Goal: Ask a question: Seek information or help from site administrators or community

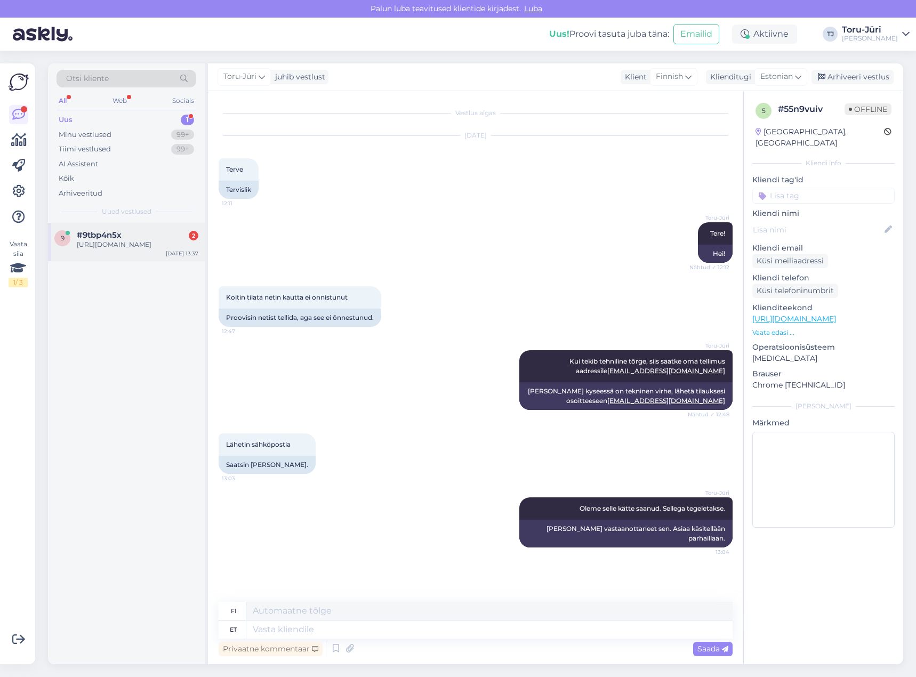
click at [140, 244] on div "[URL][DOMAIN_NAME]" at bounding box center [138, 245] width 122 height 10
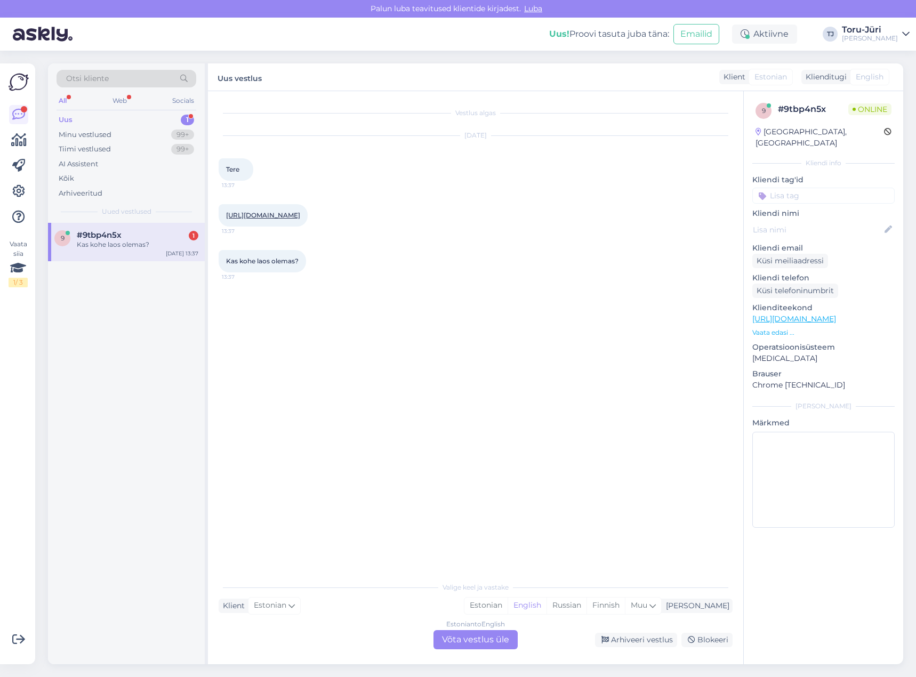
click at [300, 215] on link "[URL][DOMAIN_NAME]" at bounding box center [263, 215] width 74 height 8
click at [466, 644] on div "Estonian to English Võta vestlus üle" at bounding box center [475, 639] width 84 height 19
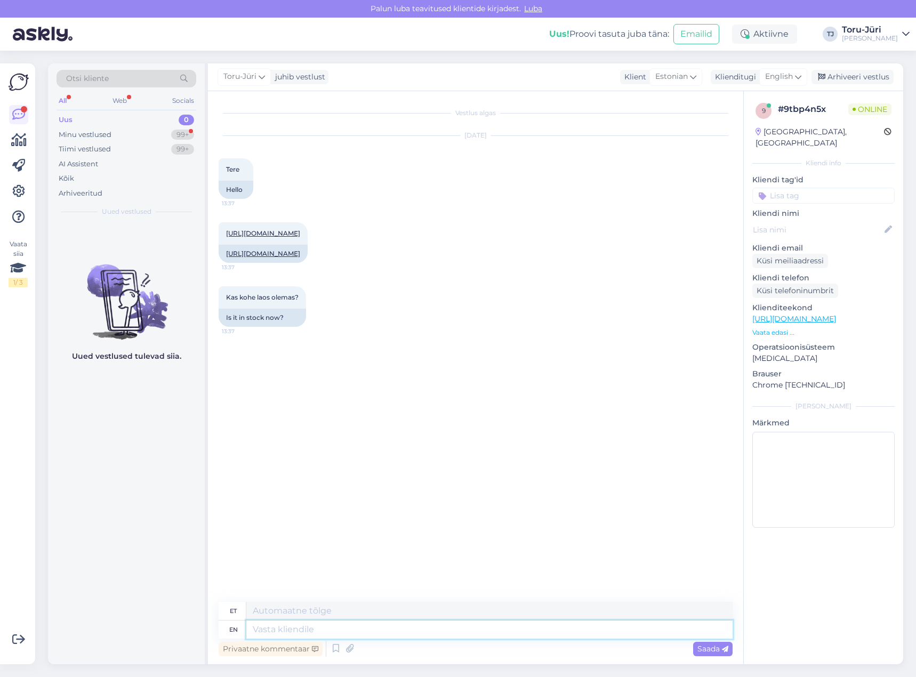
click at [364, 632] on textarea at bounding box center [489, 629] width 486 height 18
click at [788, 79] on span "English" at bounding box center [779, 77] width 28 height 12
click at [741, 252] on link "Estonian" at bounding box center [758, 260] width 117 height 17
click at [315, 626] on textarea at bounding box center [476, 627] width 514 height 22
drag, startPoint x: 415, startPoint y: 621, endPoint x: 316, endPoint y: 627, distance: 99.8
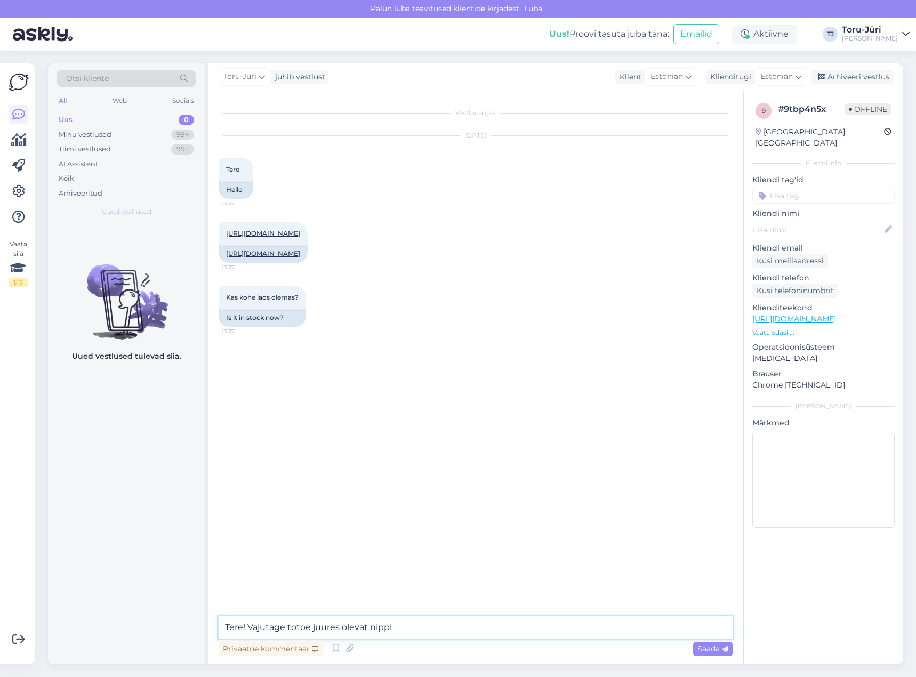
click at [316, 627] on textarea "Tere! Vajutage totoe juures olevat nippi" at bounding box center [476, 627] width 514 height 22
type textarea "Tere! Vajutage toote juures olevat nuppu "VAATA SAADAVUST" ning seal hetkeseis …"
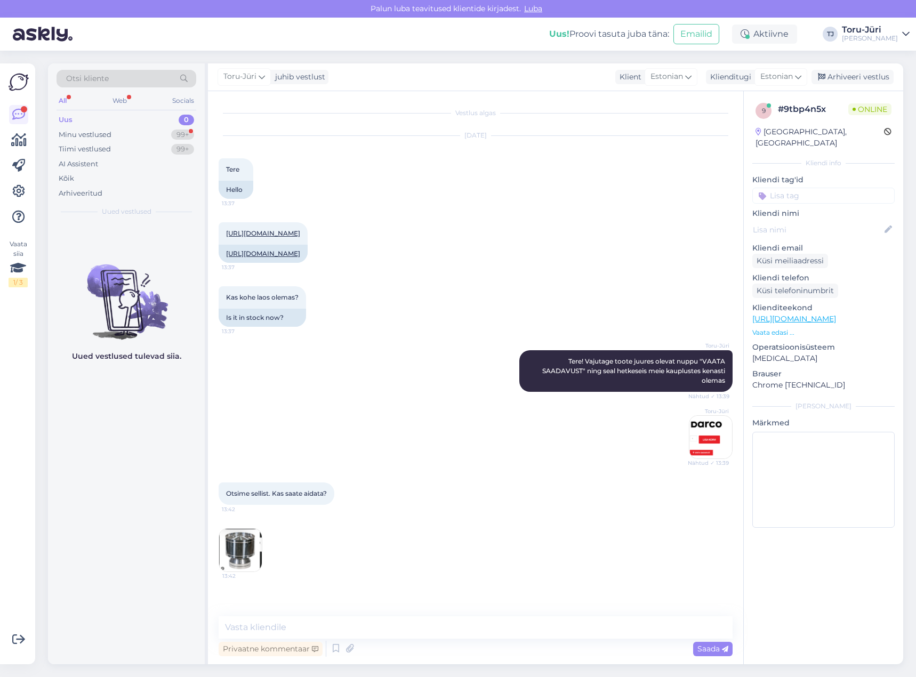
click at [256, 563] on img at bounding box center [240, 550] width 43 height 43
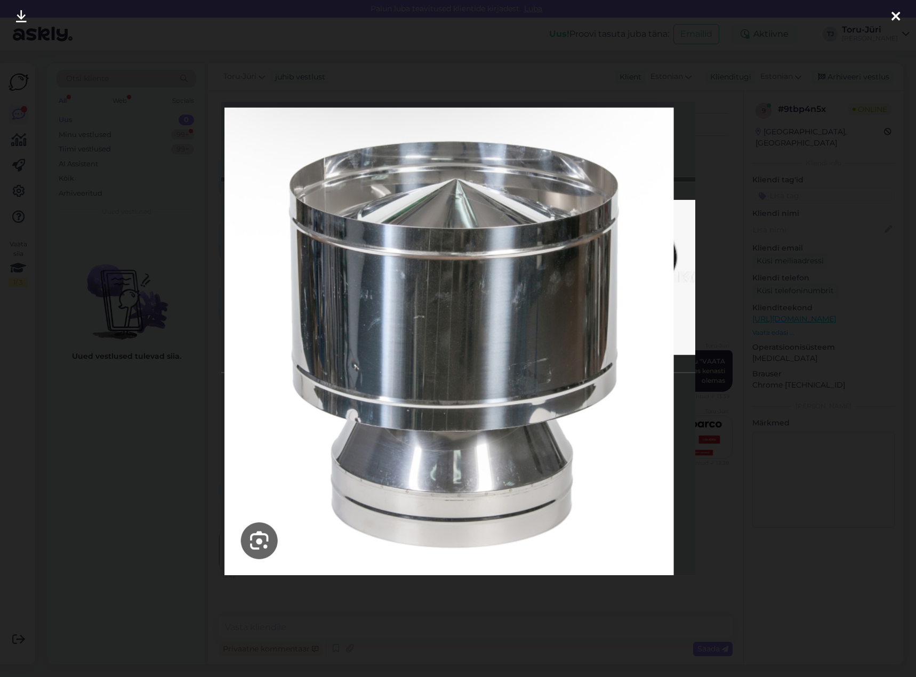
click at [894, 20] on icon at bounding box center [895, 17] width 9 height 14
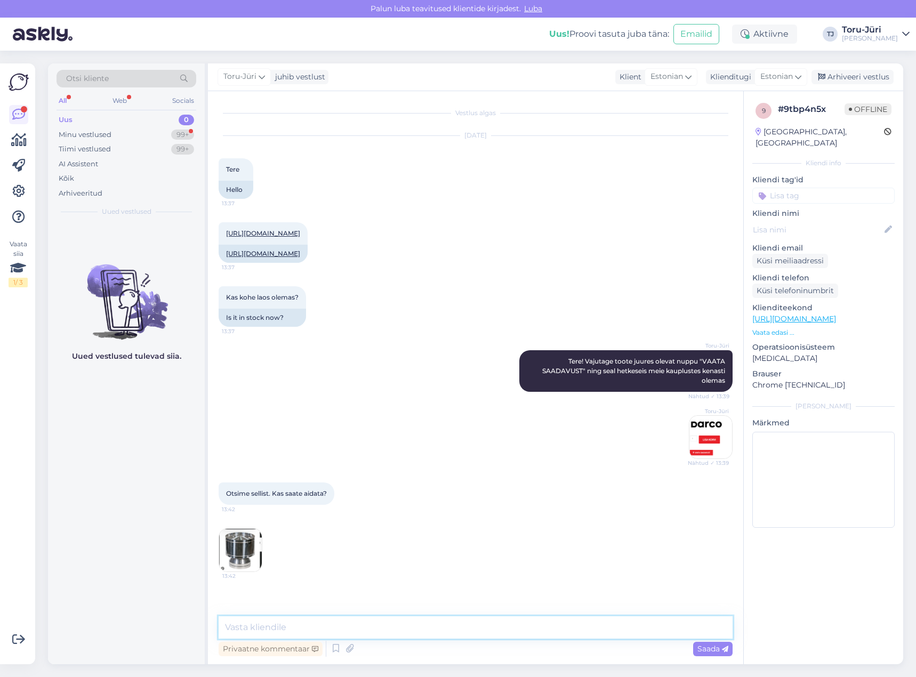
click at [319, 623] on textarea at bounding box center [476, 627] width 514 height 22
type textarea "Ei ole kahjuks pakkuda"
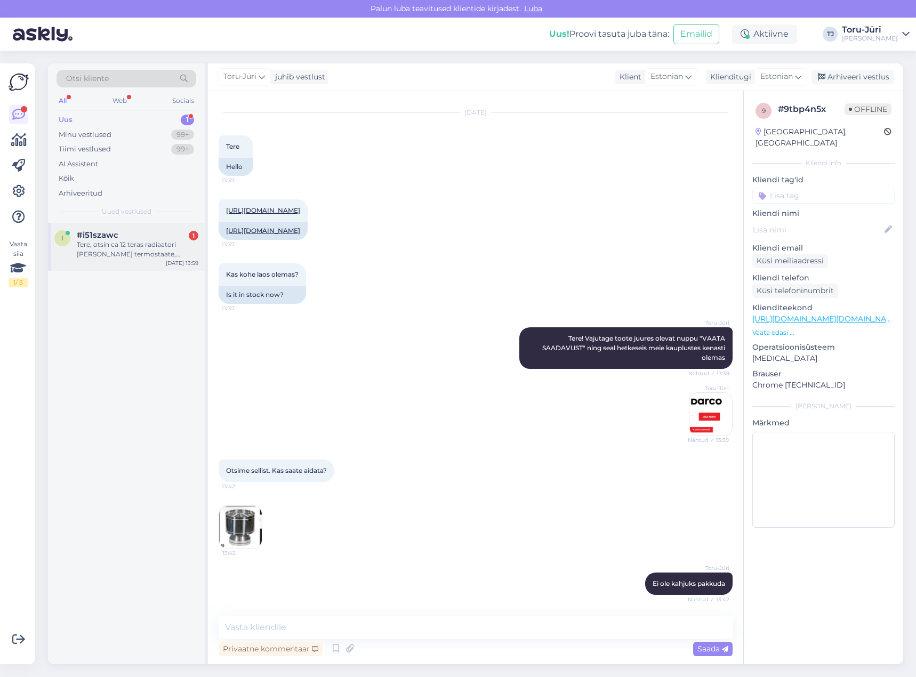
click at [132, 239] on div "#i51szawc 1" at bounding box center [138, 235] width 122 height 10
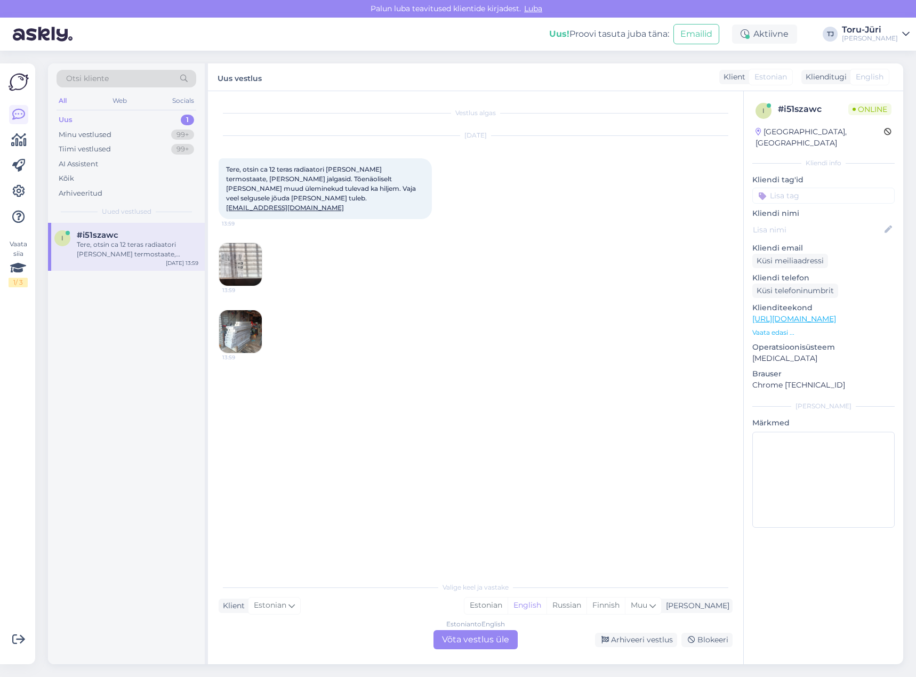
scroll to position [0, 0]
click at [239, 257] on img at bounding box center [240, 264] width 43 height 43
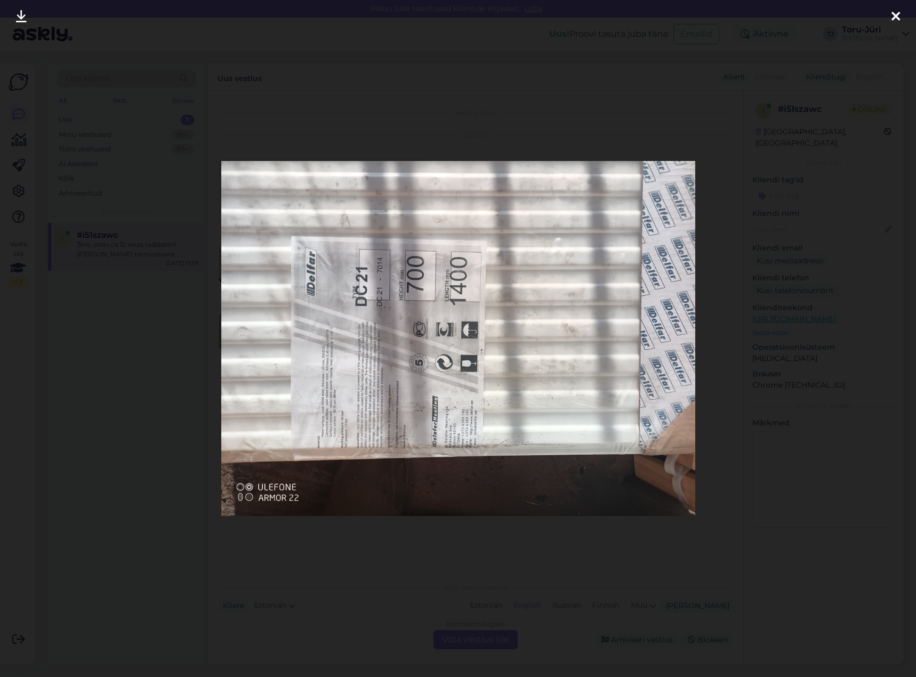
click at [896, 17] on icon at bounding box center [895, 17] width 9 height 14
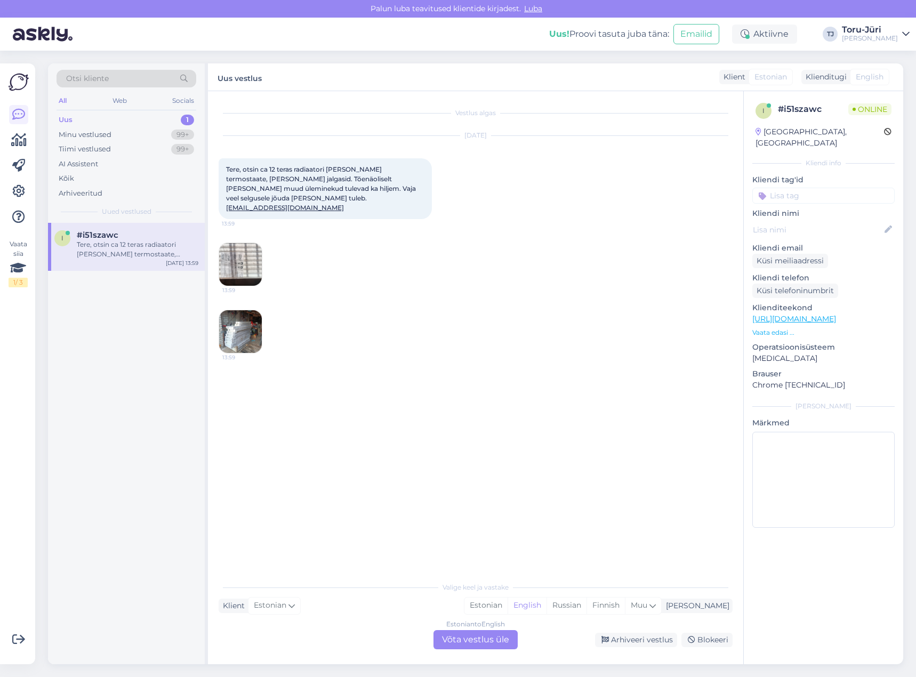
click at [231, 319] on img at bounding box center [240, 331] width 43 height 43
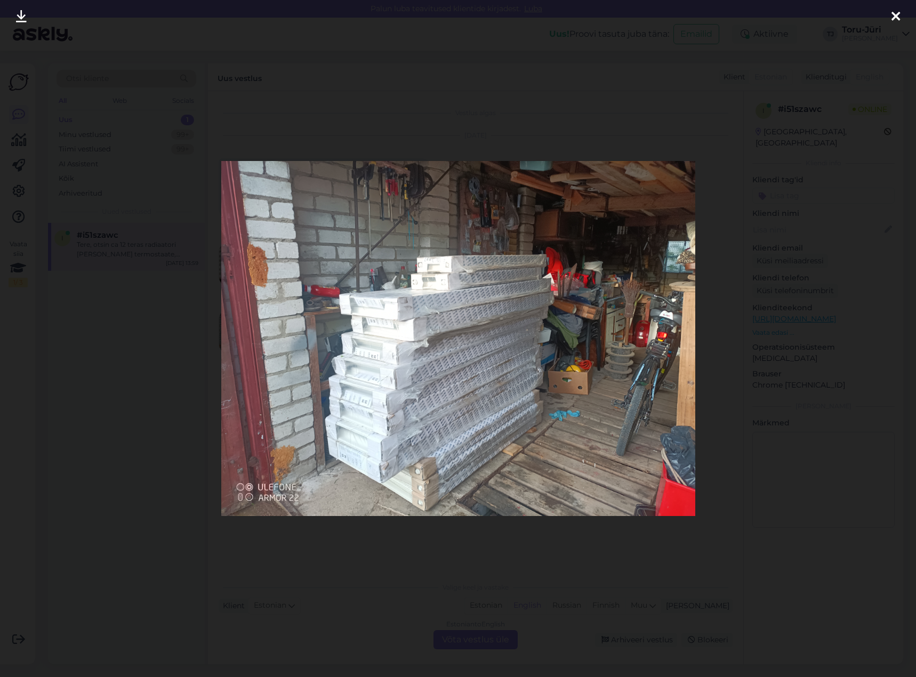
click at [894, 13] on icon at bounding box center [895, 17] width 9 height 14
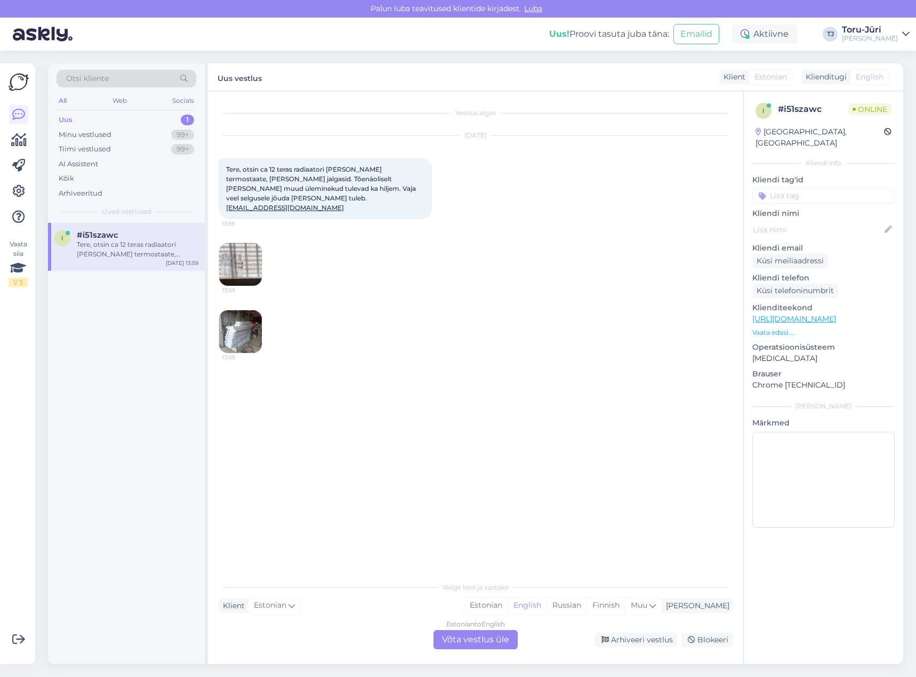
click at [231, 244] on img at bounding box center [240, 264] width 43 height 43
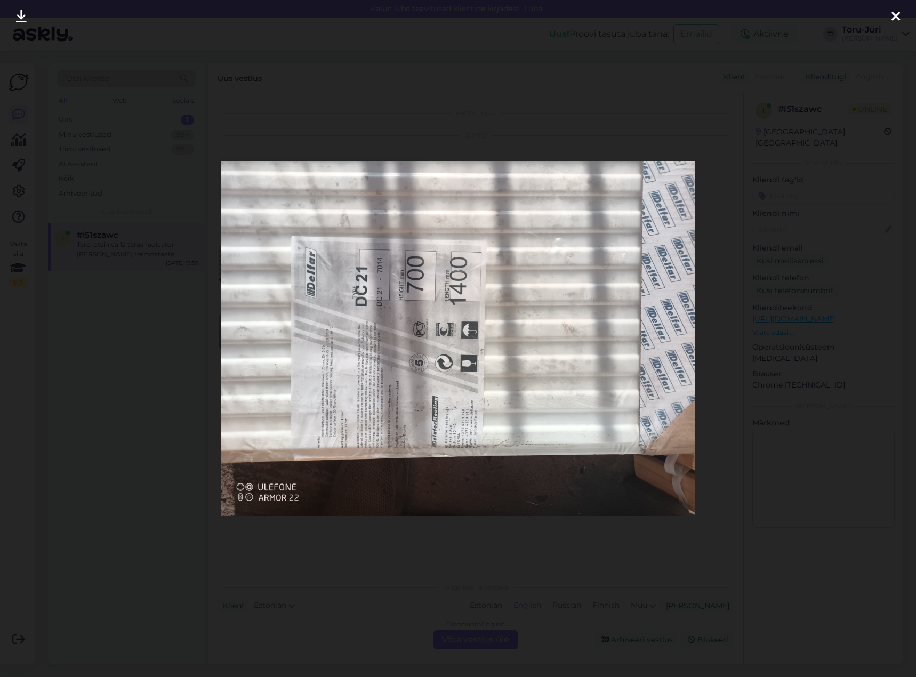
click at [894, 13] on icon at bounding box center [895, 17] width 9 height 14
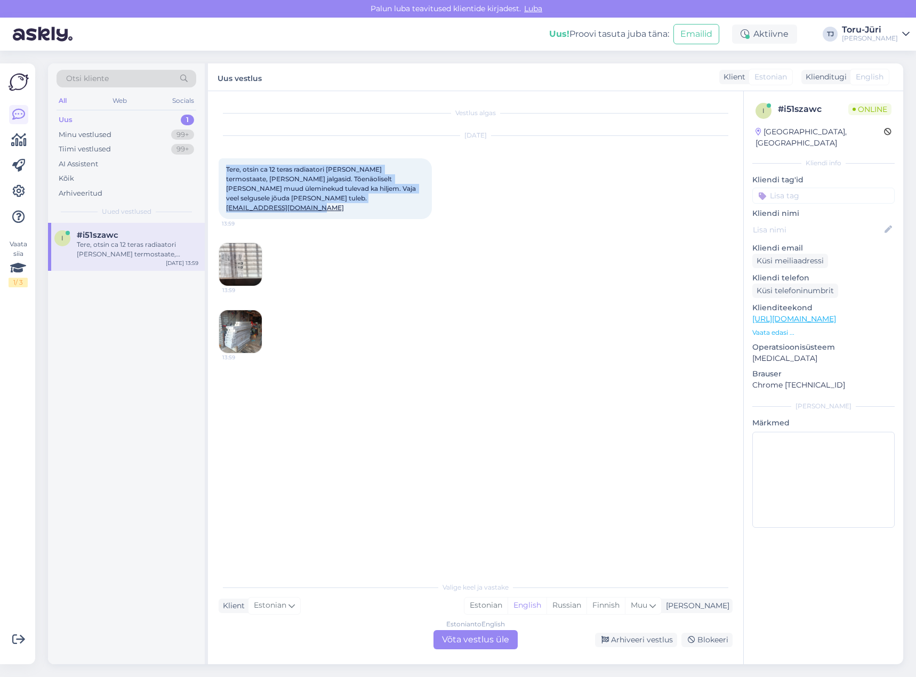
drag, startPoint x: 339, startPoint y: 199, endPoint x: 227, endPoint y: 167, distance: 116.6
click at [227, 167] on div "Tere, otsin ca 12 teras radiaatori [PERSON_NAME] termostaate, [PERSON_NAME] jal…" at bounding box center [325, 188] width 213 height 61
copy span "Tere, otsin ca 12 teras radiaatori [PERSON_NAME] termostaate, [PERSON_NAME] jal…"
click at [480, 635] on div "Estonian to English Võta vestlus üle" at bounding box center [475, 639] width 84 height 19
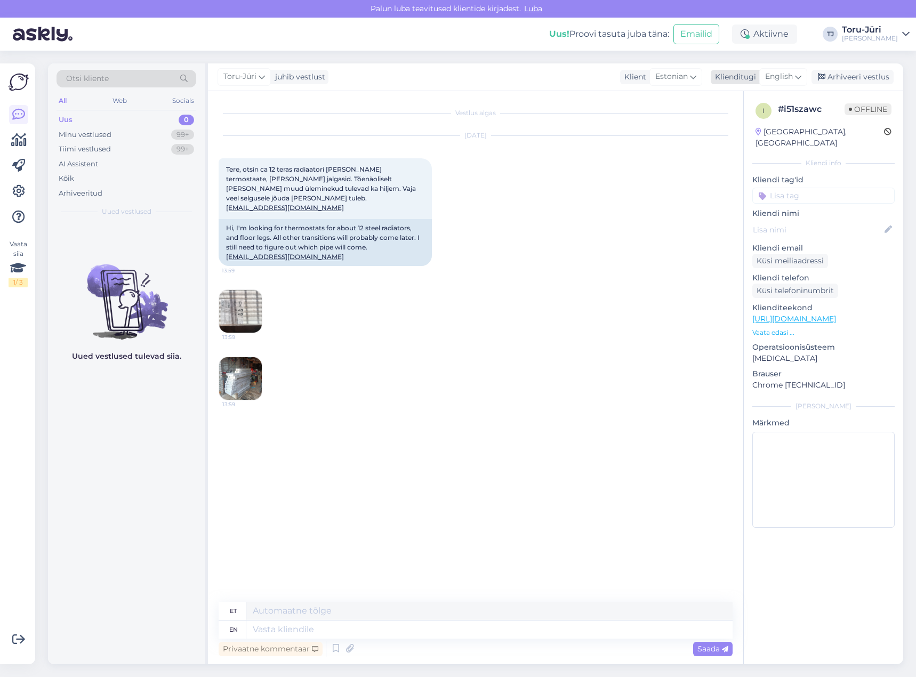
click at [785, 74] on span "English" at bounding box center [779, 77] width 28 height 12
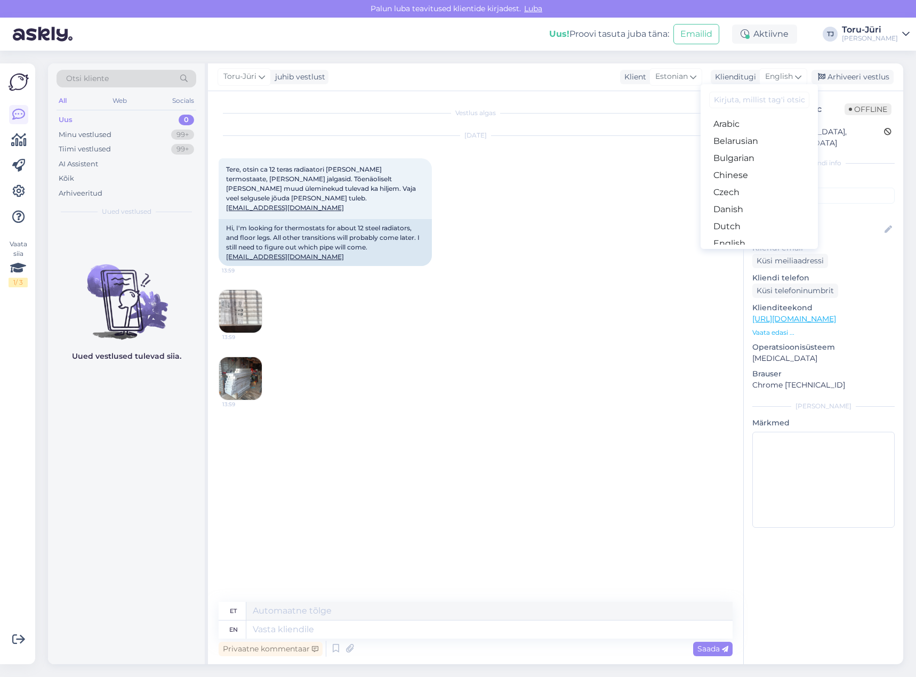
click at [733, 252] on link "Estonian" at bounding box center [758, 260] width 117 height 17
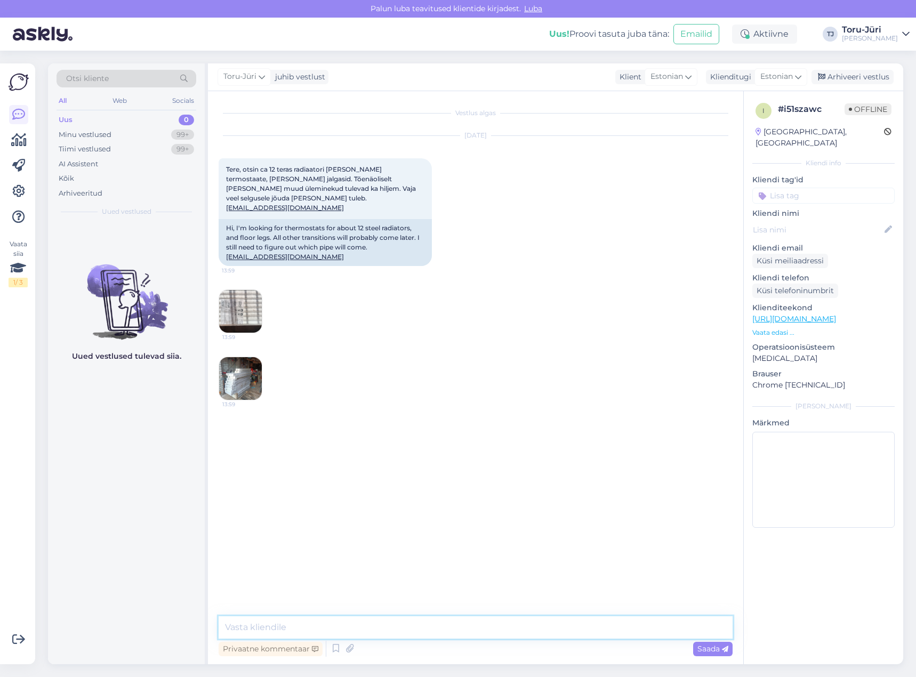
click at [346, 623] on textarea at bounding box center [476, 627] width 514 height 22
type textarea "Tere!"
type textarea "Edastan info Viljandi kauplusele [PERSON_NAME] vastavad Teile"
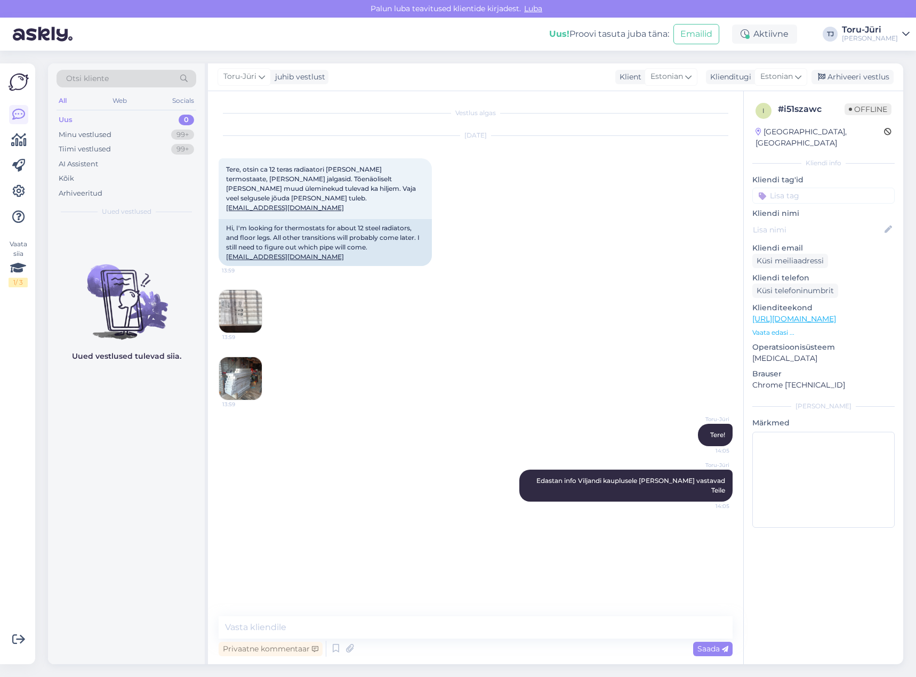
click at [242, 296] on img at bounding box center [240, 311] width 43 height 43
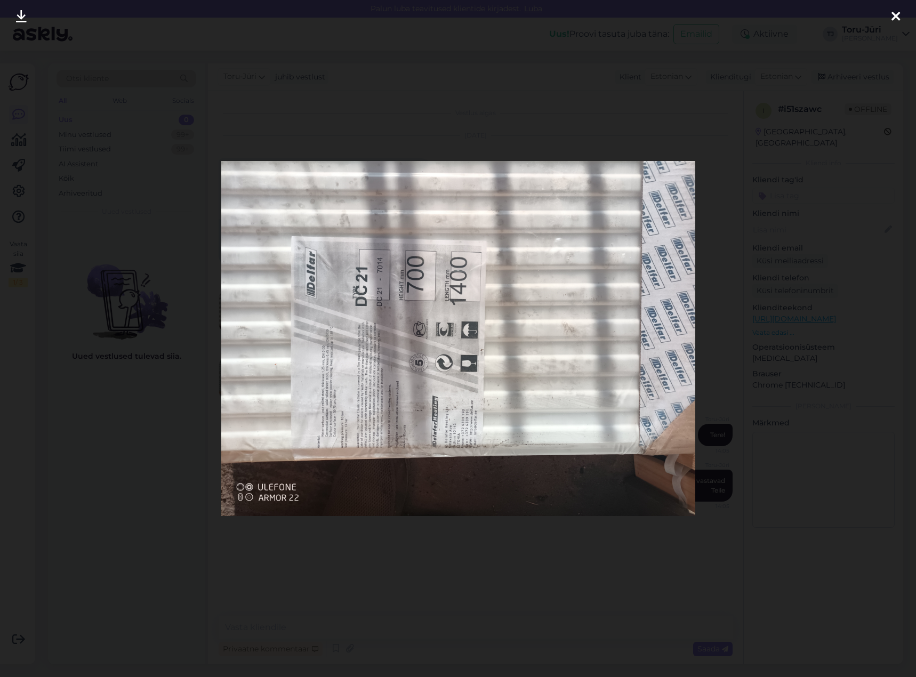
drag, startPoint x: 893, startPoint y: 19, endPoint x: 834, endPoint y: 53, distance: 68.5
click at [893, 19] on icon at bounding box center [895, 17] width 9 height 14
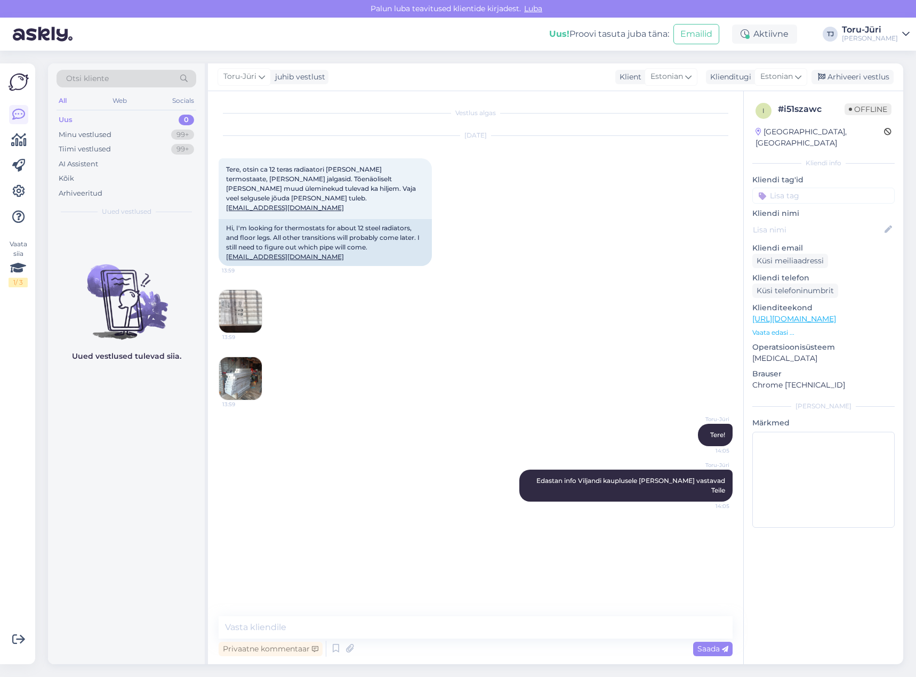
click at [228, 372] on img at bounding box center [240, 378] width 43 height 43
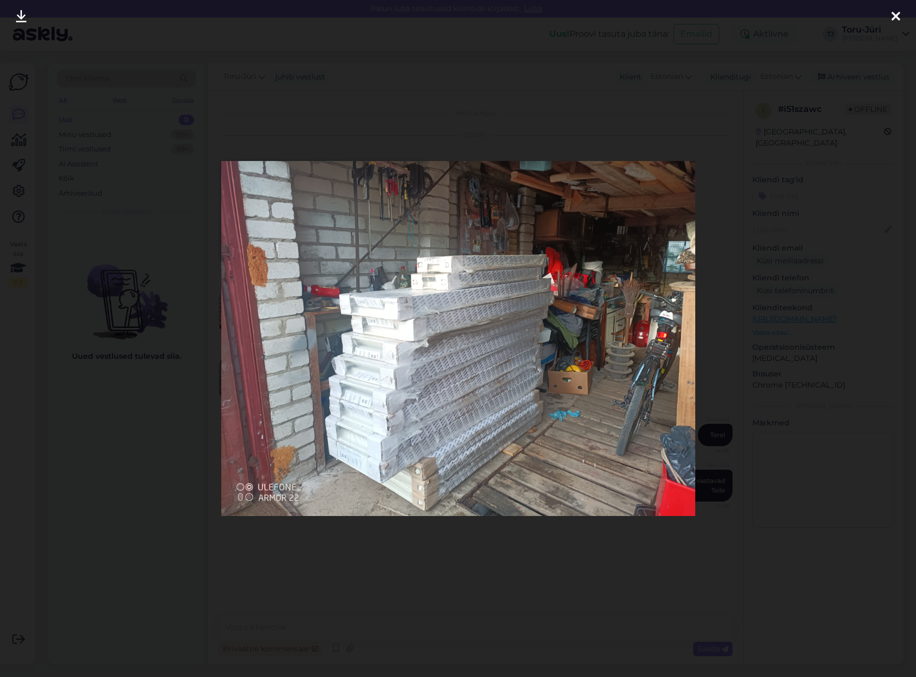
click at [896, 16] on icon at bounding box center [895, 17] width 9 height 14
